Goal: Find specific page/section

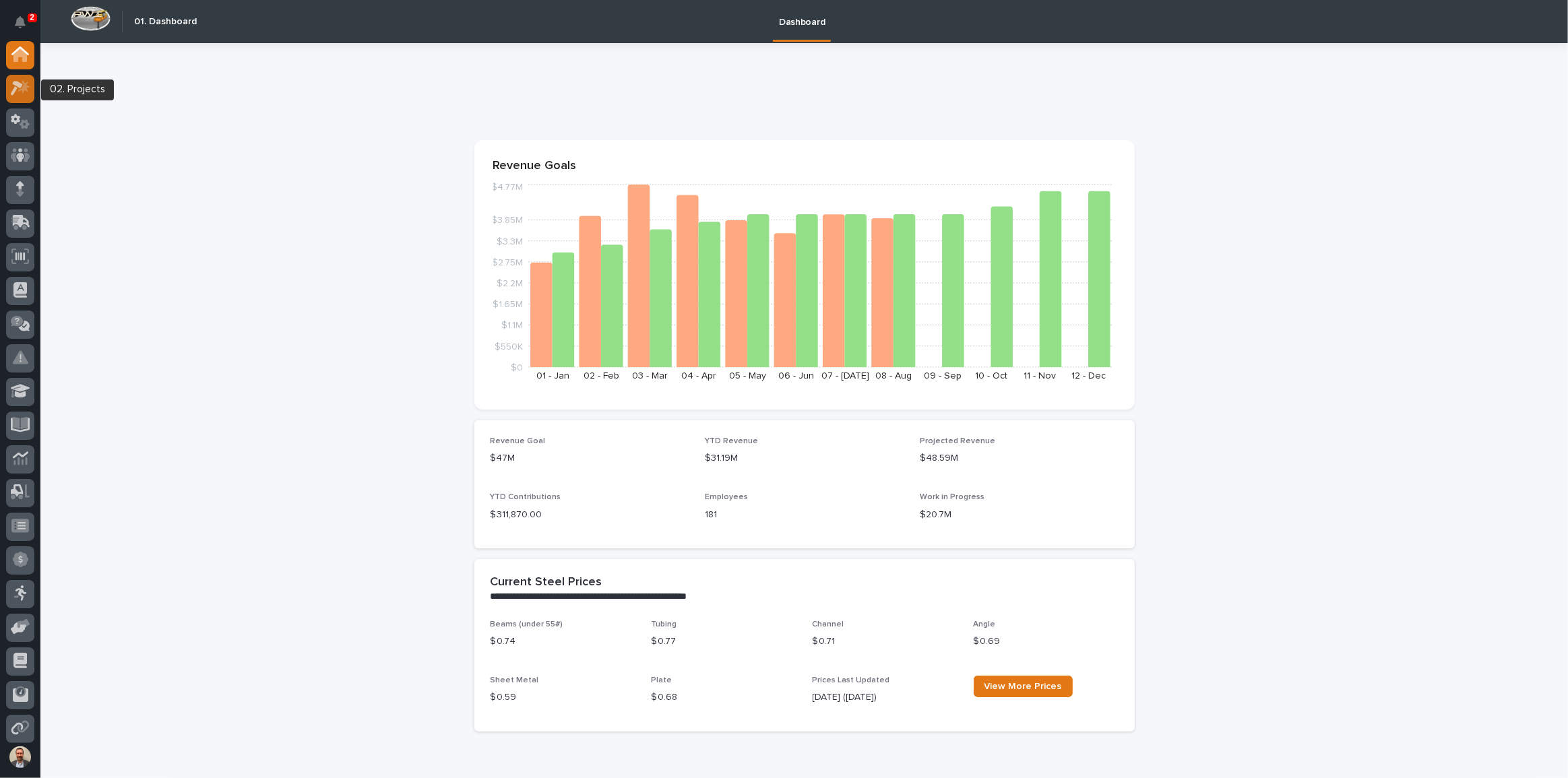
click at [20, 83] on icon at bounding box center [21, 88] width 19 height 15
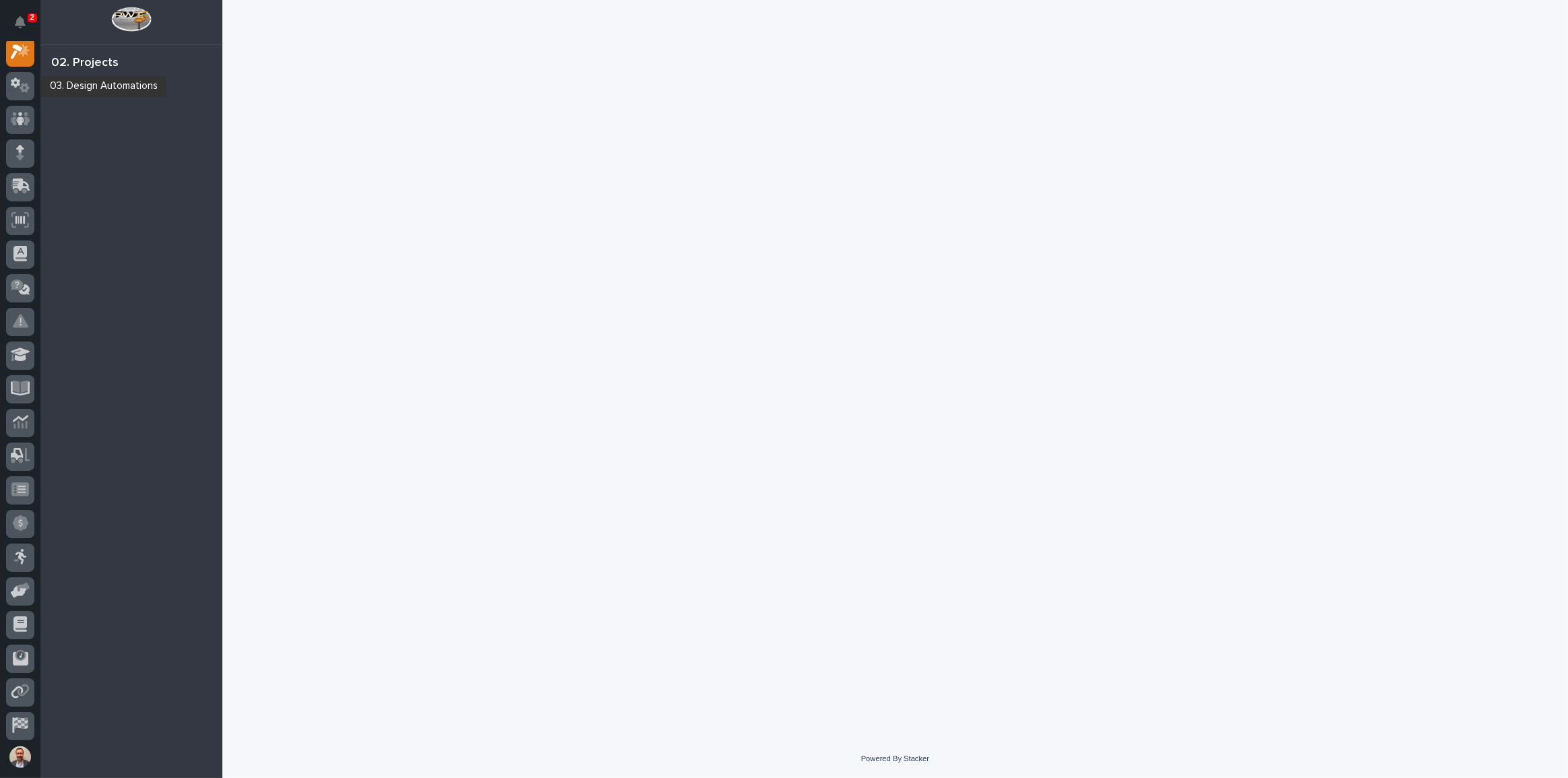
scroll to position [34, 0]
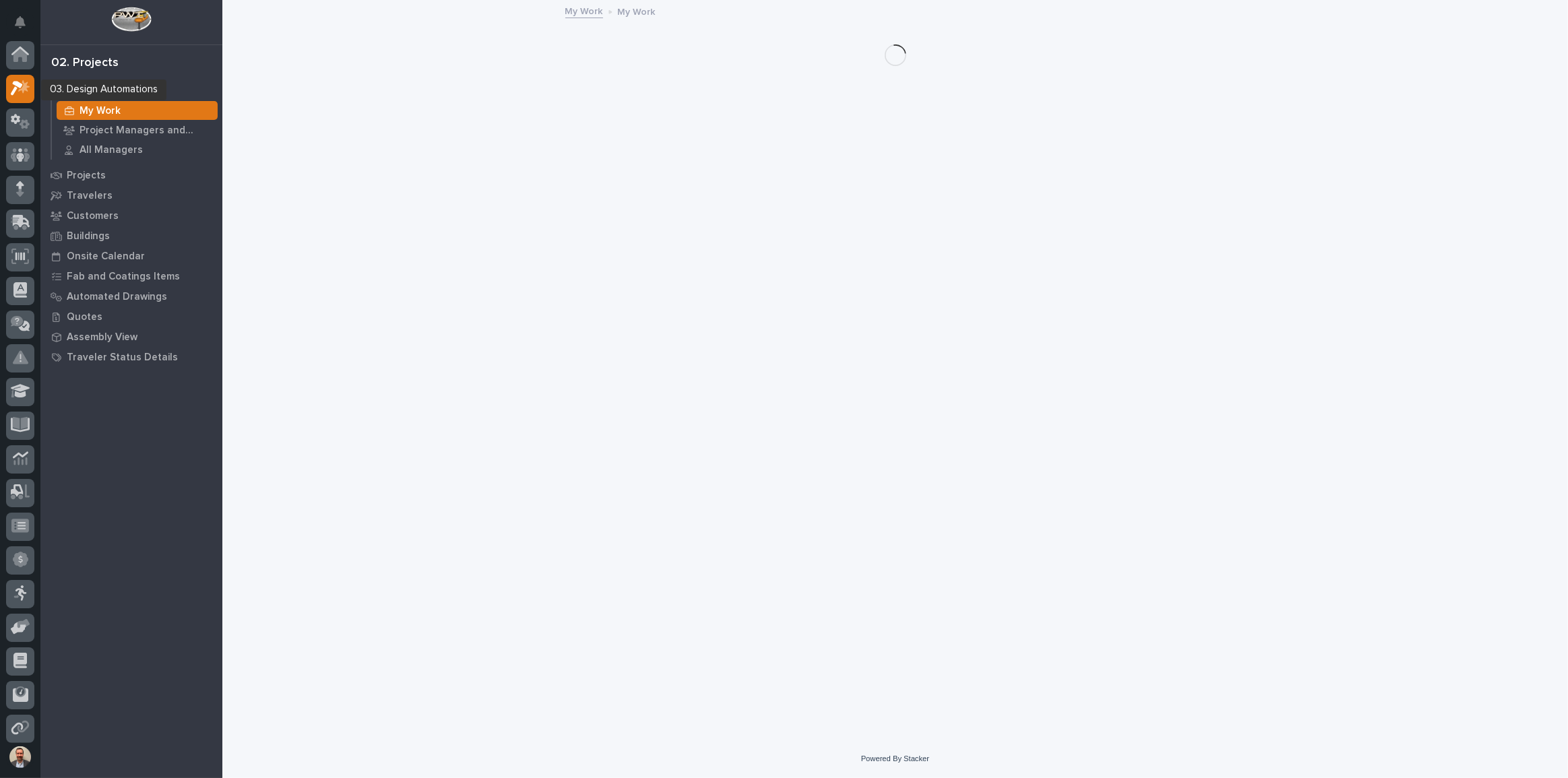
scroll to position [34, 0]
